Goal: Check status

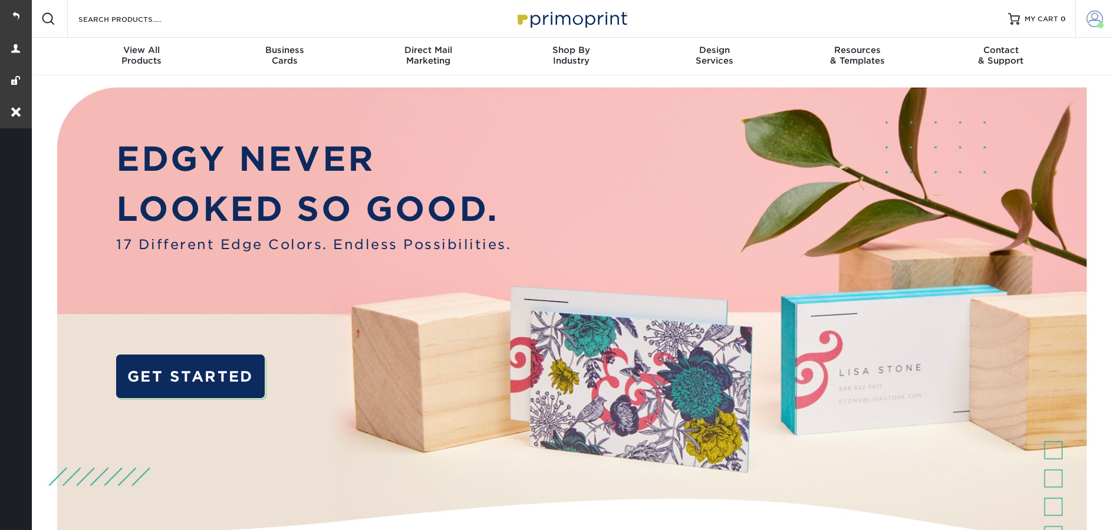
click at [1100, 22] on span at bounding box center [1100, 25] width 6 height 6
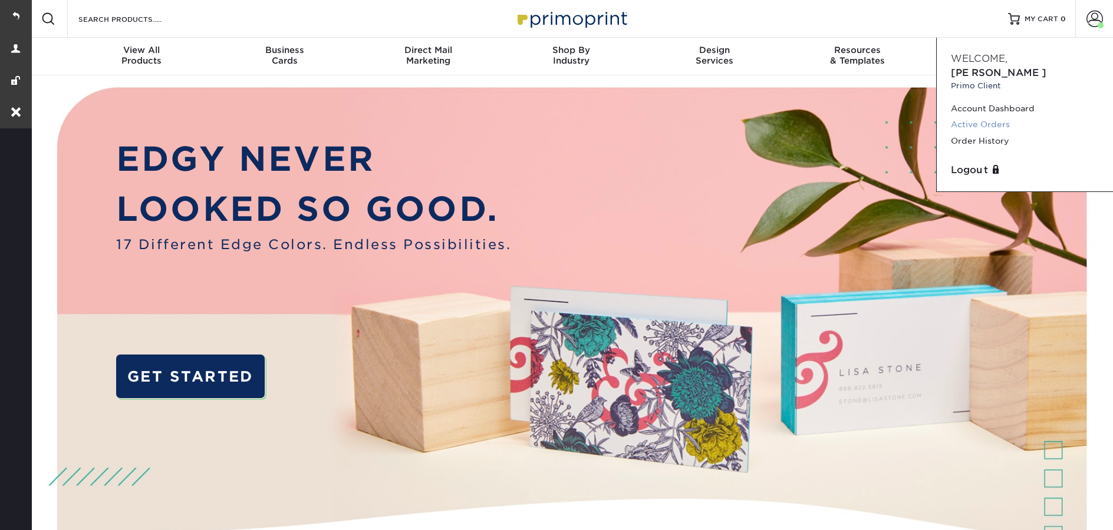
click at [994, 117] on link "Active Orders" at bounding box center [1025, 125] width 148 height 16
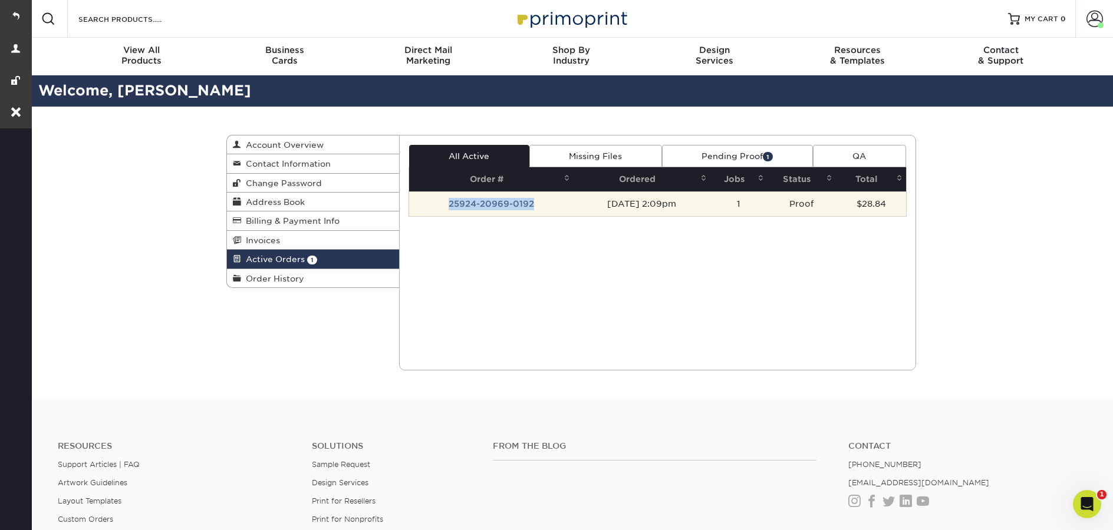
drag, startPoint x: 540, startPoint y: 202, endPoint x: 444, endPoint y: 197, distance: 96.2
click at [444, 197] on td "25924-20969-0192" at bounding box center [491, 204] width 164 height 25
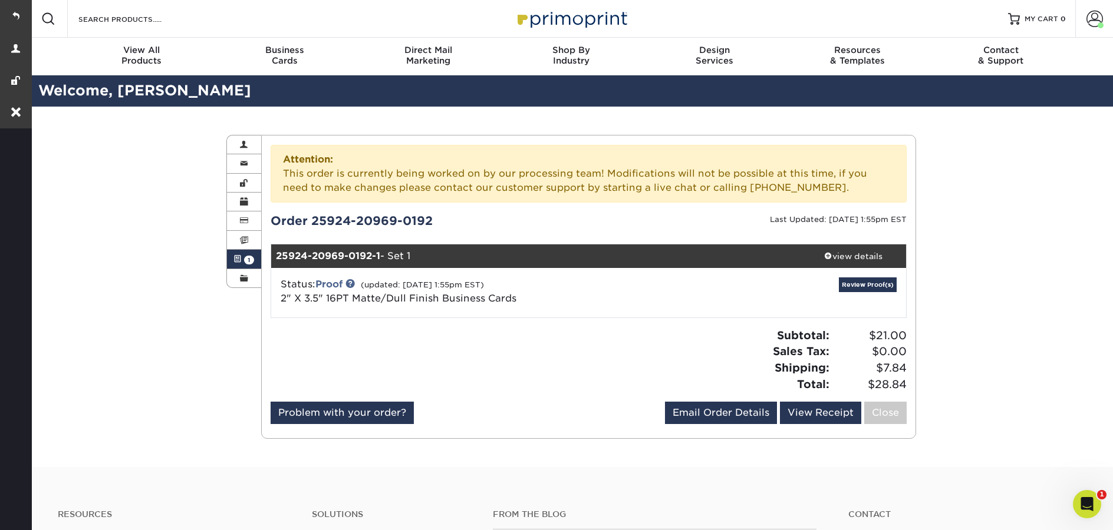
drag, startPoint x: 449, startPoint y: 220, endPoint x: 312, endPoint y: 220, distance: 136.7
click at [313, 220] on div "Order 25924-20969-0192" at bounding box center [425, 221] width 327 height 18
copy div "25924-20969-0192"
